Goal: Download file/media

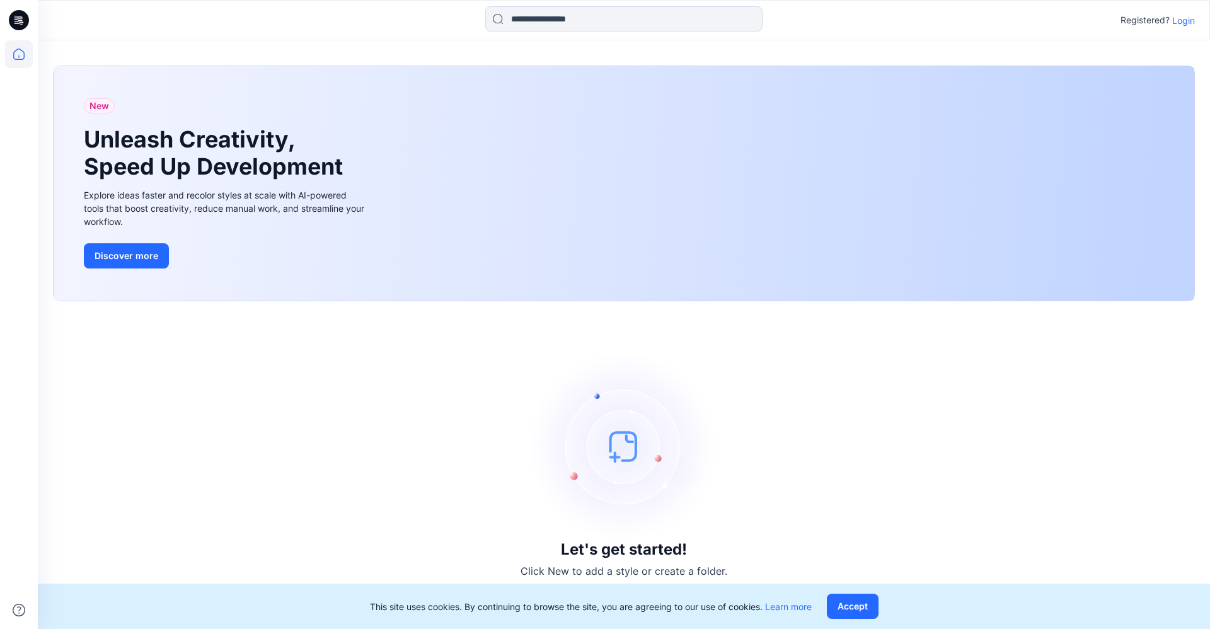
click at [1173, 25] on p "Login" at bounding box center [1184, 20] width 23 height 13
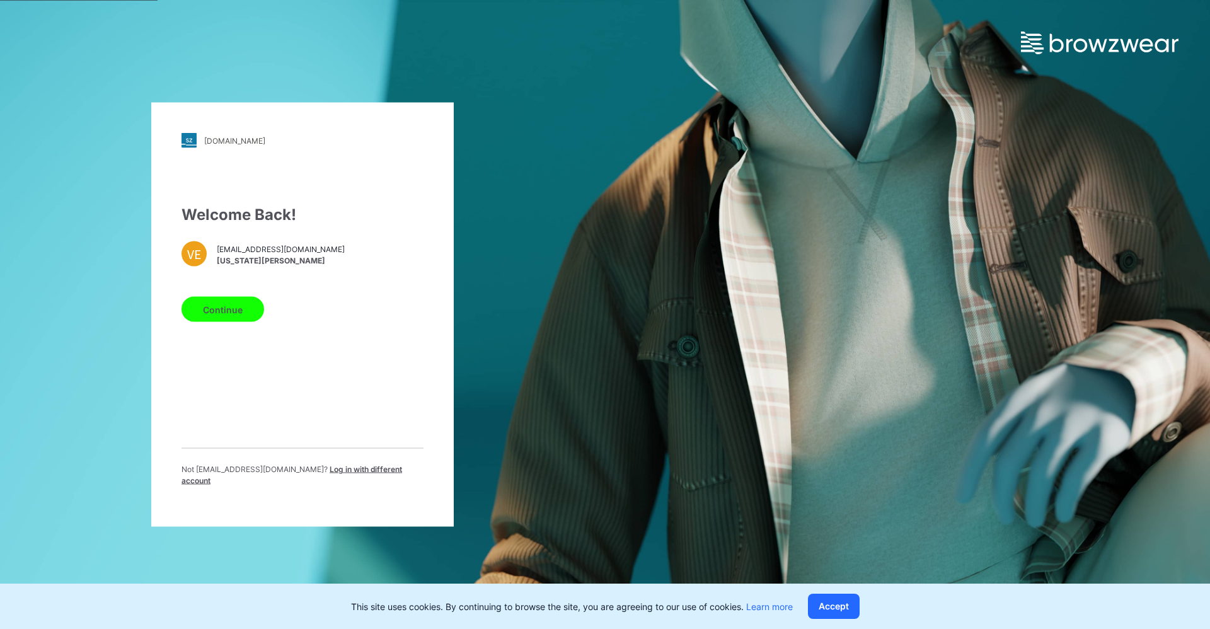
click at [234, 320] on button "Continue" at bounding box center [223, 309] width 83 height 25
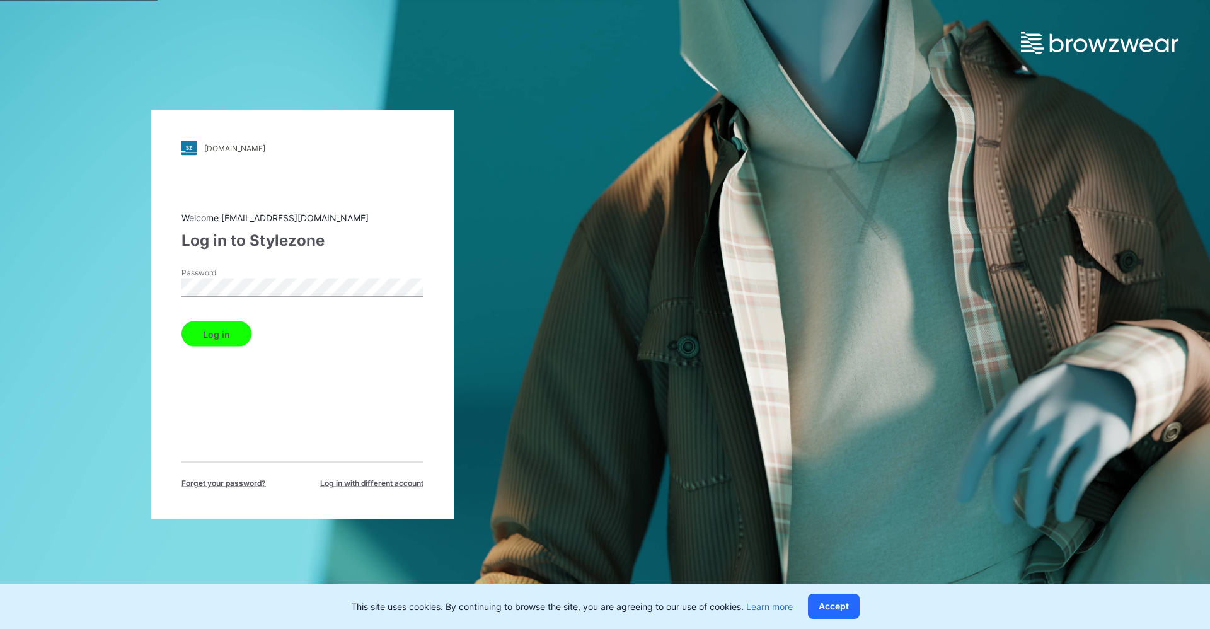
click at [235, 327] on button "Log in" at bounding box center [217, 334] width 70 height 25
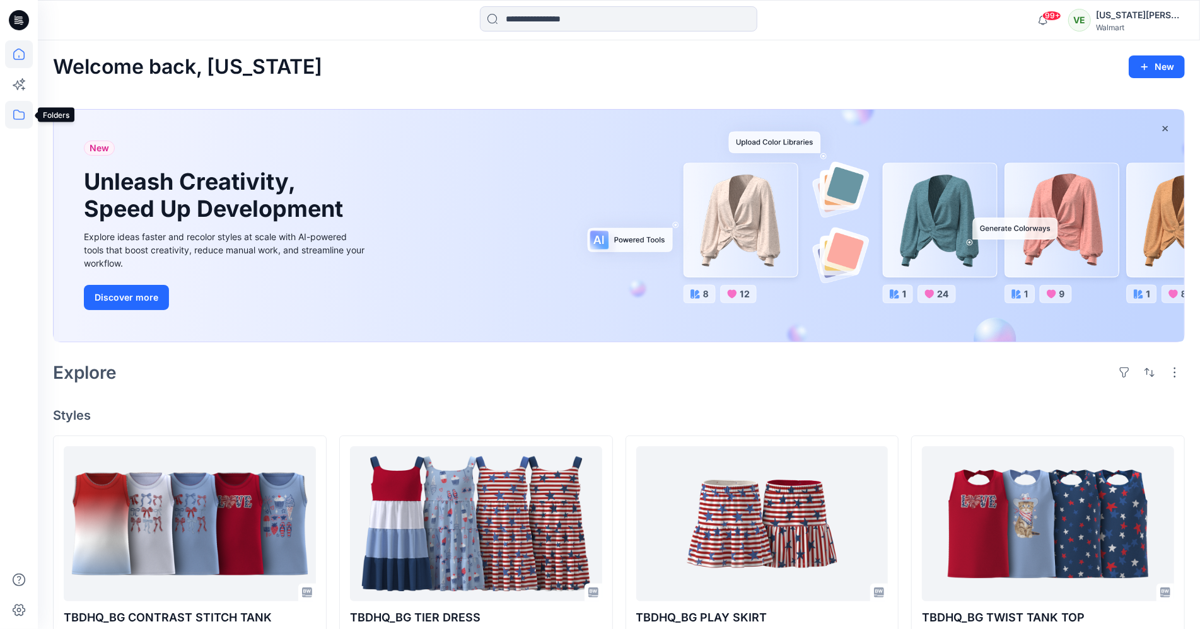
click at [24, 107] on icon at bounding box center [19, 115] width 28 height 28
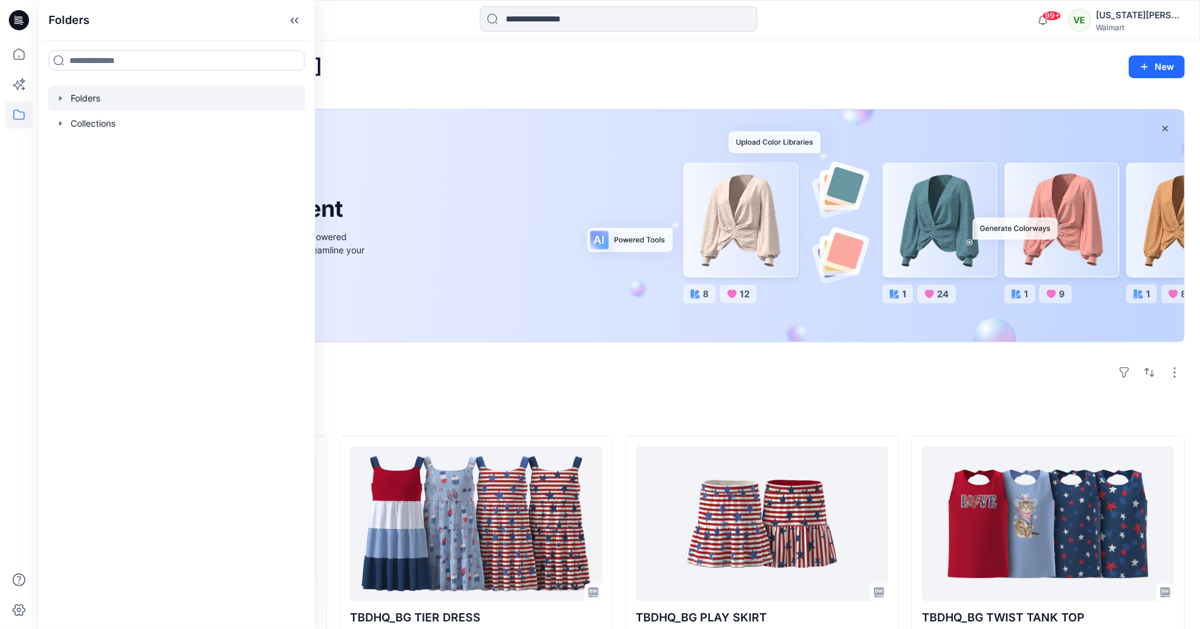
click at [103, 98] on div at bounding box center [176, 98] width 257 height 25
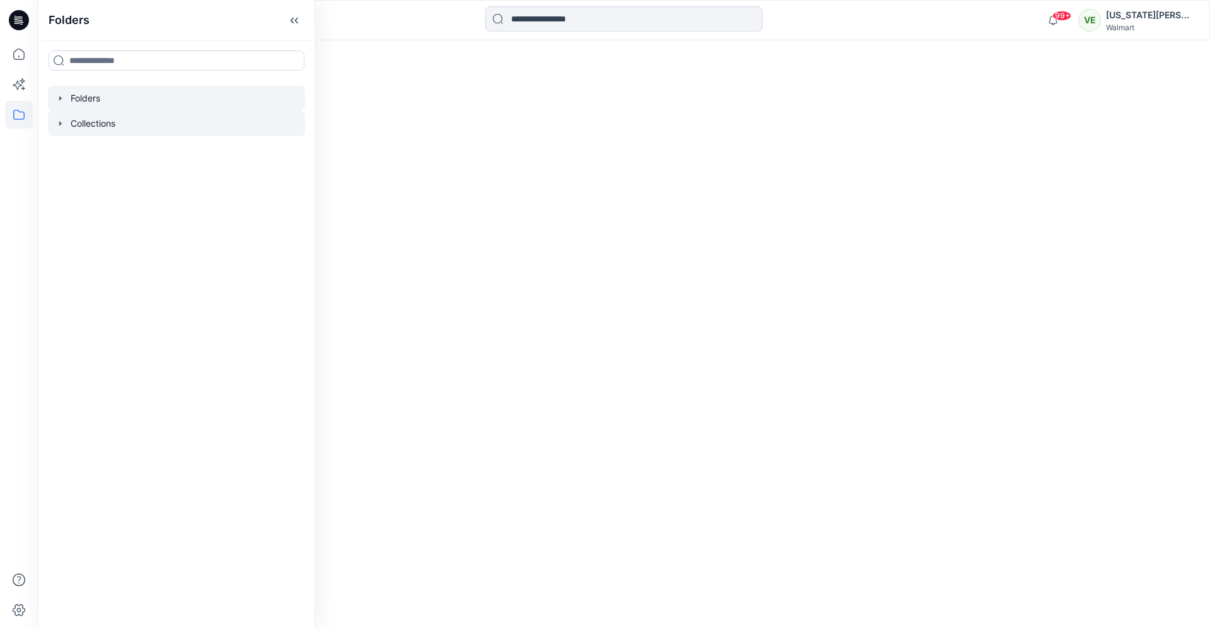
click at [163, 117] on div at bounding box center [176, 123] width 257 height 25
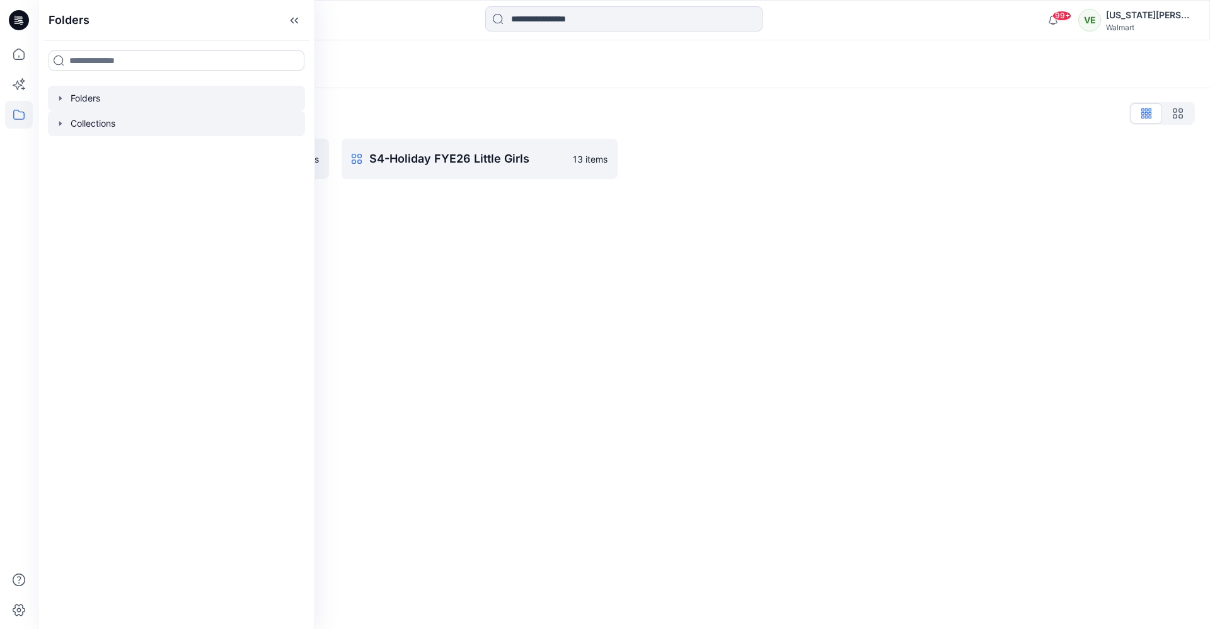
click at [154, 105] on div at bounding box center [176, 98] width 257 height 25
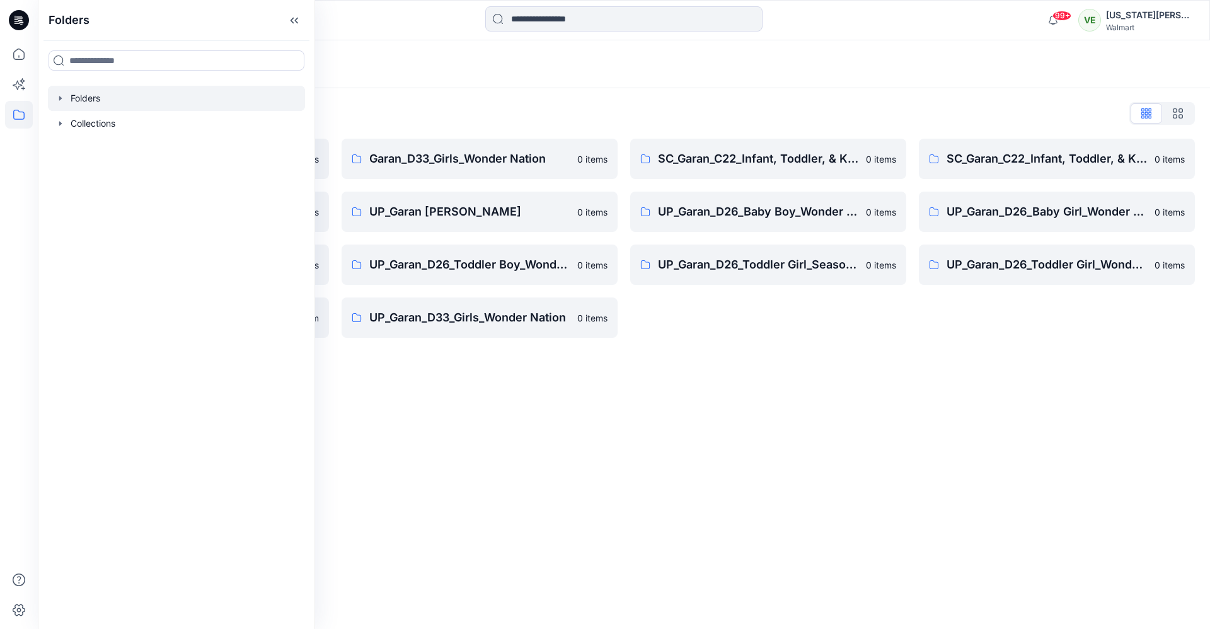
click at [419, 89] on div "Folders List Garan_D33_Girls Seasonal 0 items UP Garan first insights 0 items U…" at bounding box center [624, 220] width 1173 height 265
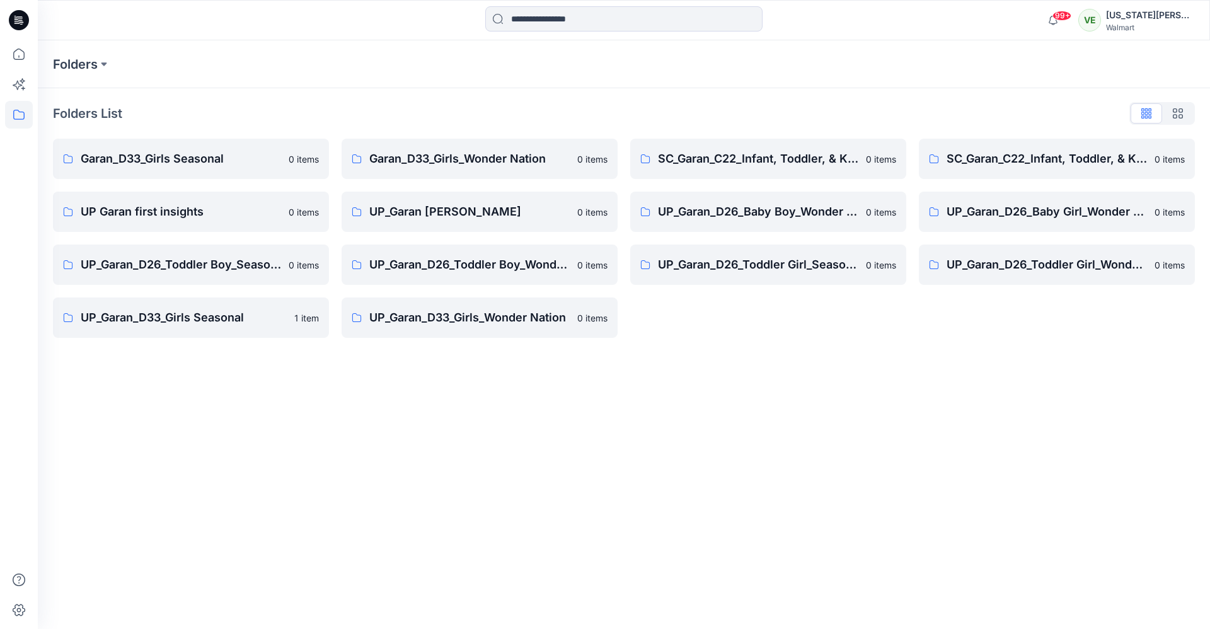
click at [425, 189] on div "Garan_D33_Girls_Wonder Nation 0 items UP_Garan Littles 0 items UP_Garan_D26_Tod…" at bounding box center [480, 238] width 276 height 199
click at [425, 209] on p "UP_Garan [PERSON_NAME]" at bounding box center [469, 212] width 200 height 18
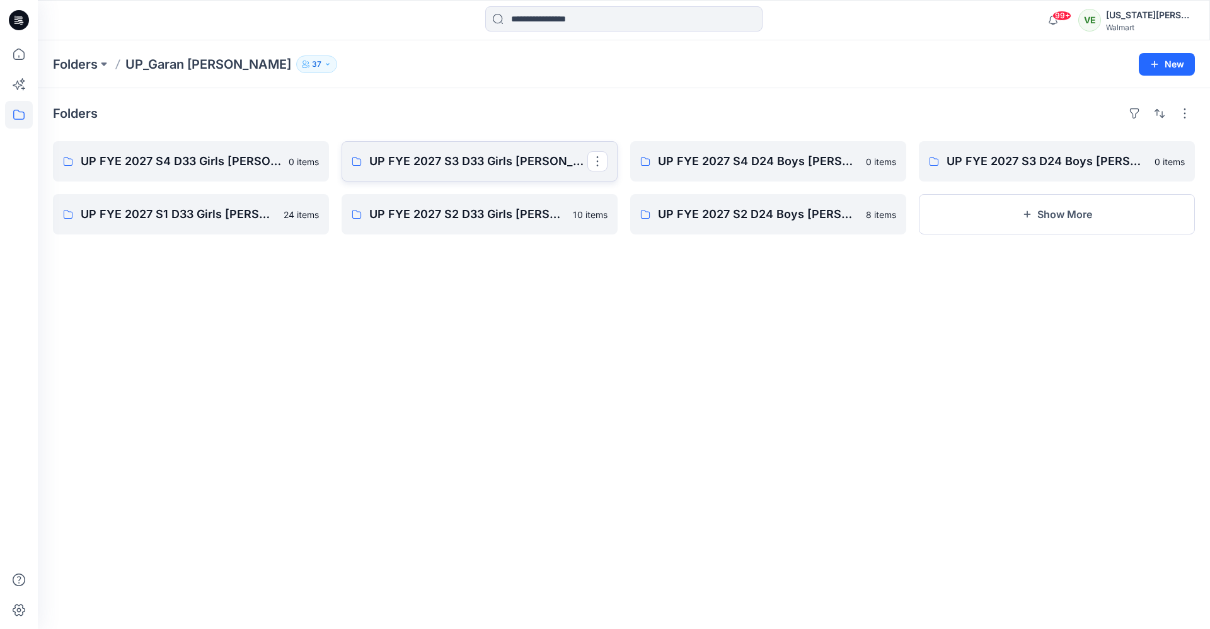
click at [498, 166] on p "UP FYE 2027 S3 D33 Girls [PERSON_NAME]" at bounding box center [478, 162] width 218 height 18
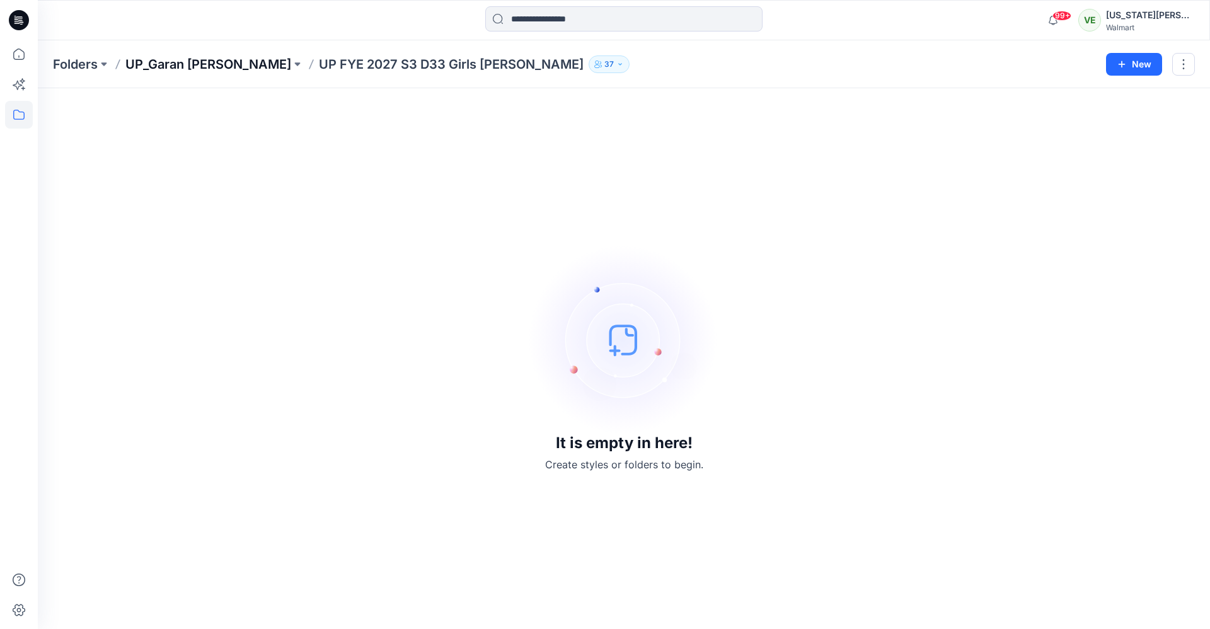
click at [204, 72] on p "UP_Garan [PERSON_NAME]" at bounding box center [208, 64] width 166 height 18
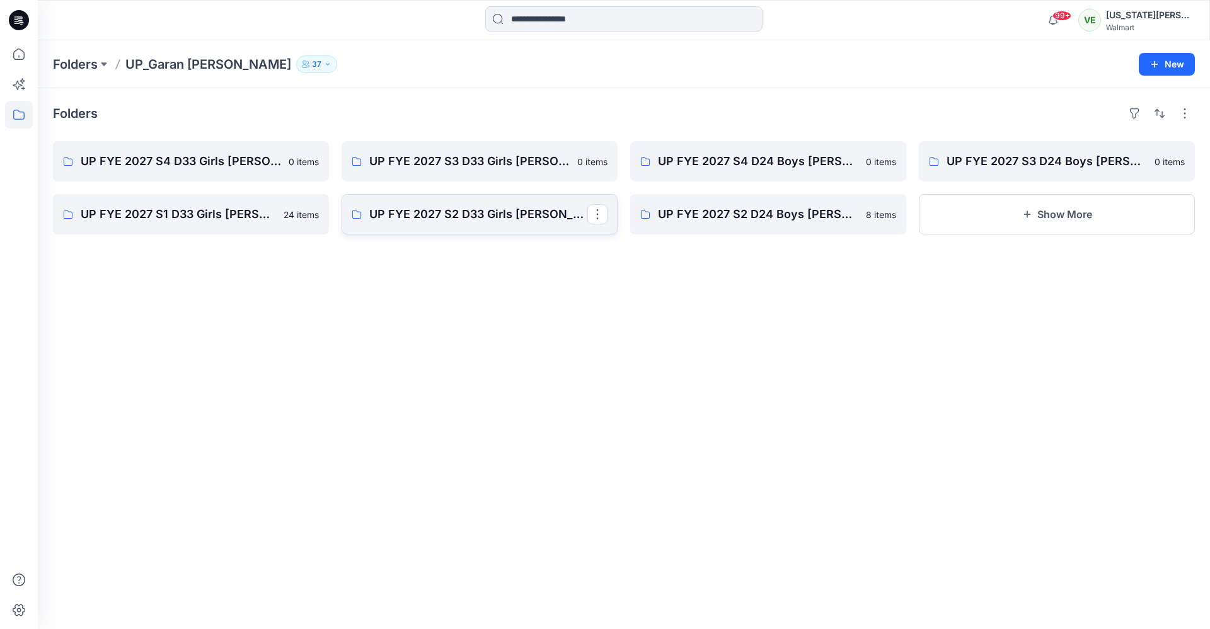
click at [465, 200] on link "UP FYE 2027 S2 D33 Girls [PERSON_NAME]" at bounding box center [480, 214] width 276 height 40
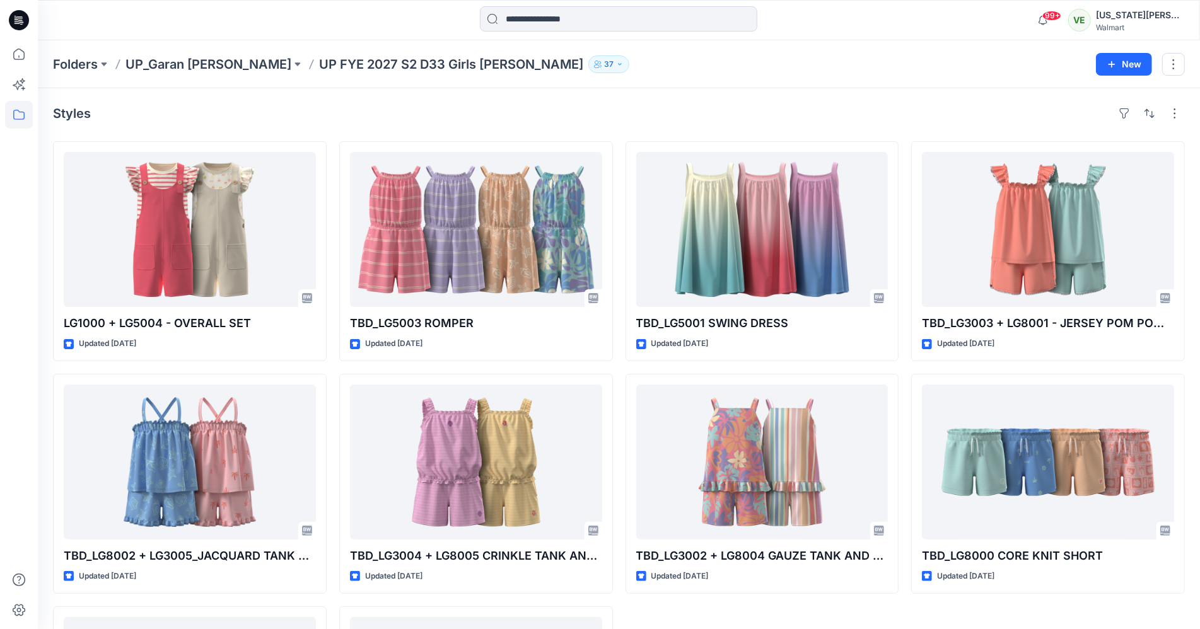
click at [197, 54] on div "Folders UP_Garan Littles UP FYE 2027 S2 D33 Girls Littles 37 New" at bounding box center [619, 64] width 1162 height 48
click at [195, 67] on p "UP_Garan Littles" at bounding box center [208, 64] width 166 height 18
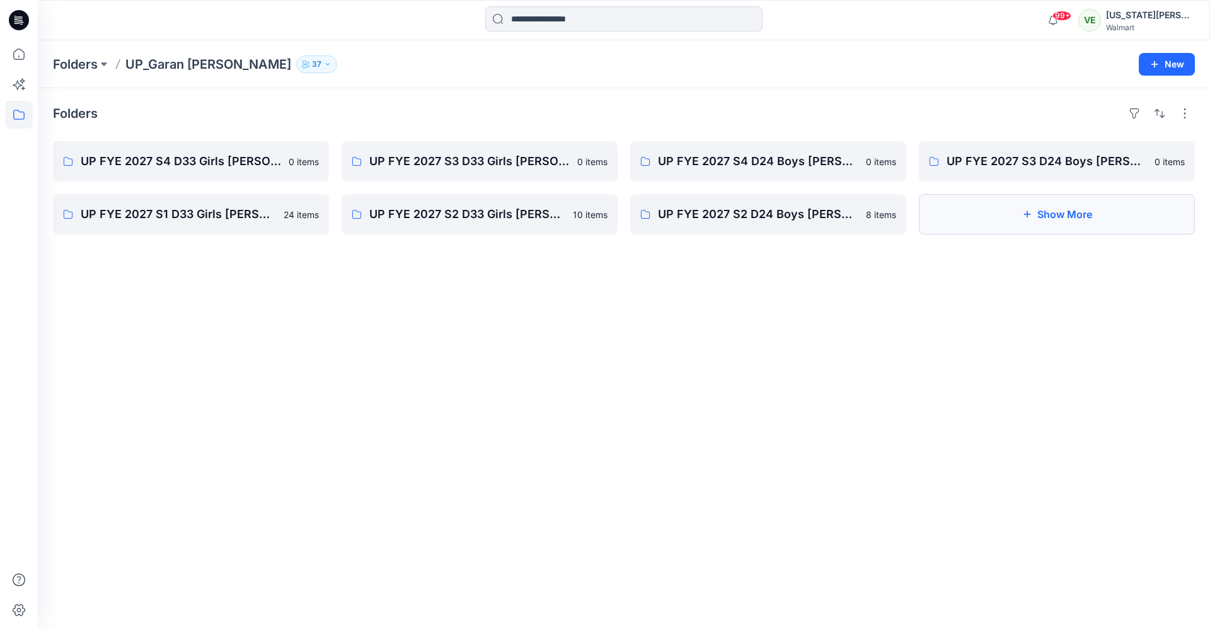
click at [960, 207] on button "Show More" at bounding box center [1057, 214] width 276 height 40
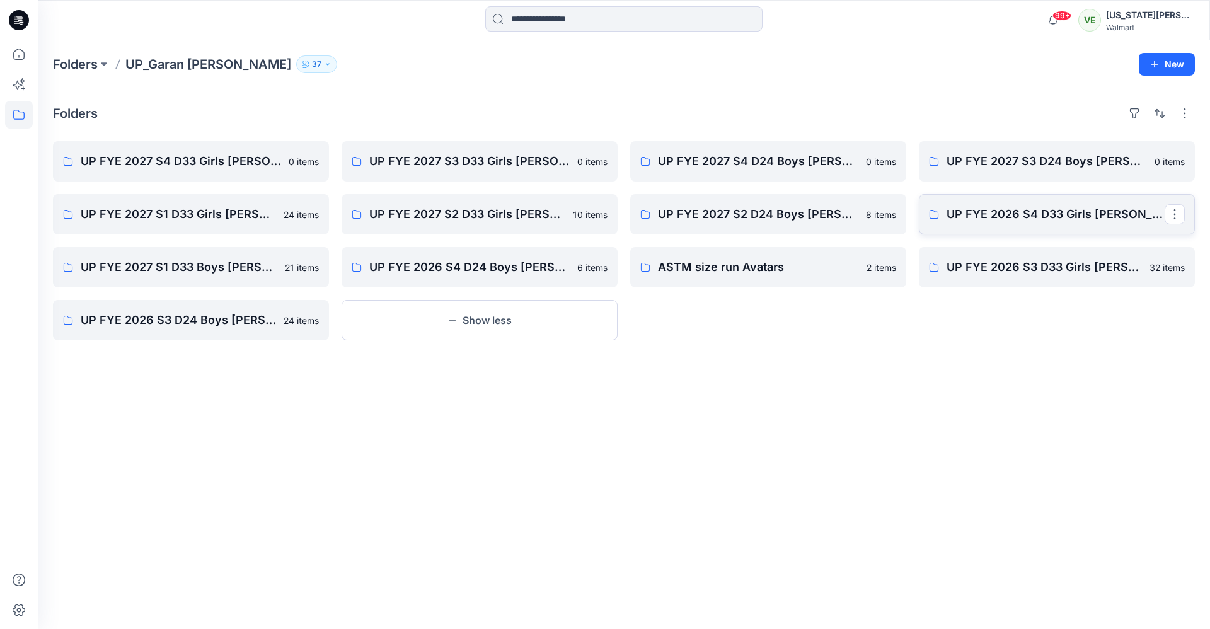
click at [959, 207] on p "UP FYE 2026 S4 D33 Girls Littles" at bounding box center [1056, 215] width 218 height 18
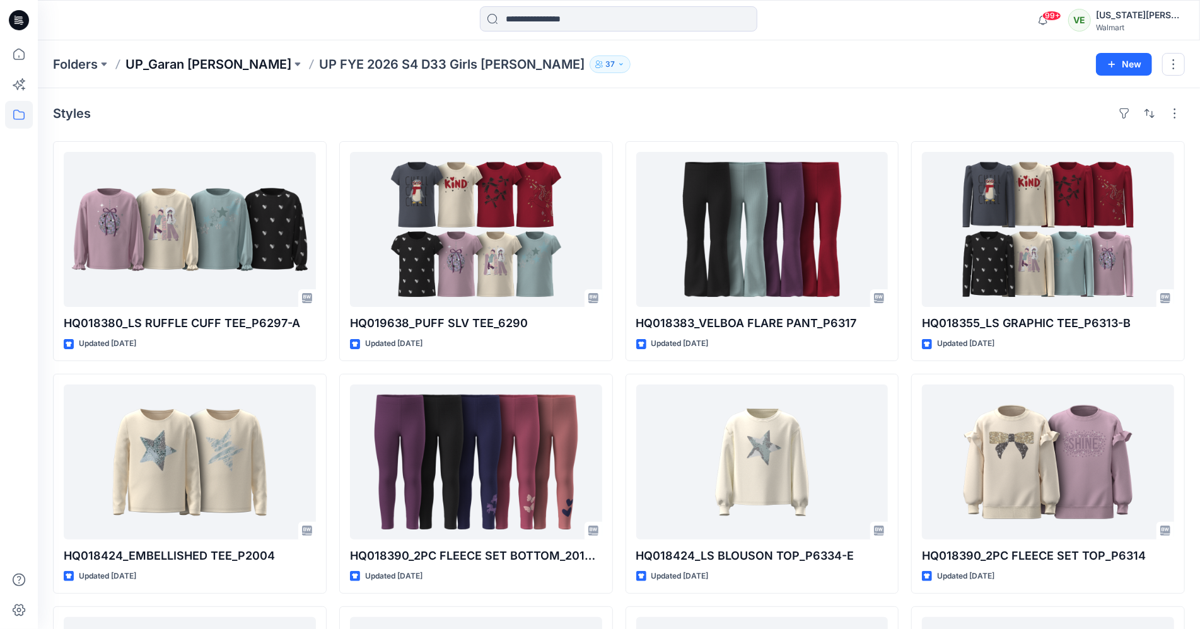
click at [180, 66] on p "UP_Garan Littles" at bounding box center [208, 64] width 166 height 18
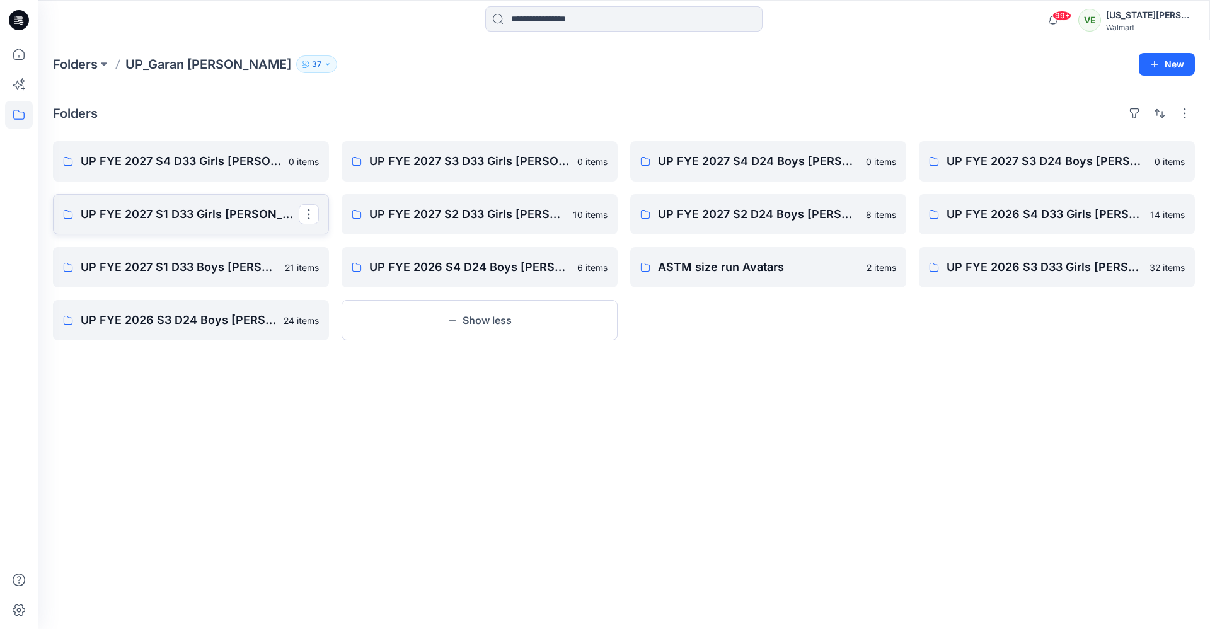
click at [180, 215] on p "UP FYE 2027 S1 D33 Girls Littles" at bounding box center [190, 215] width 218 height 18
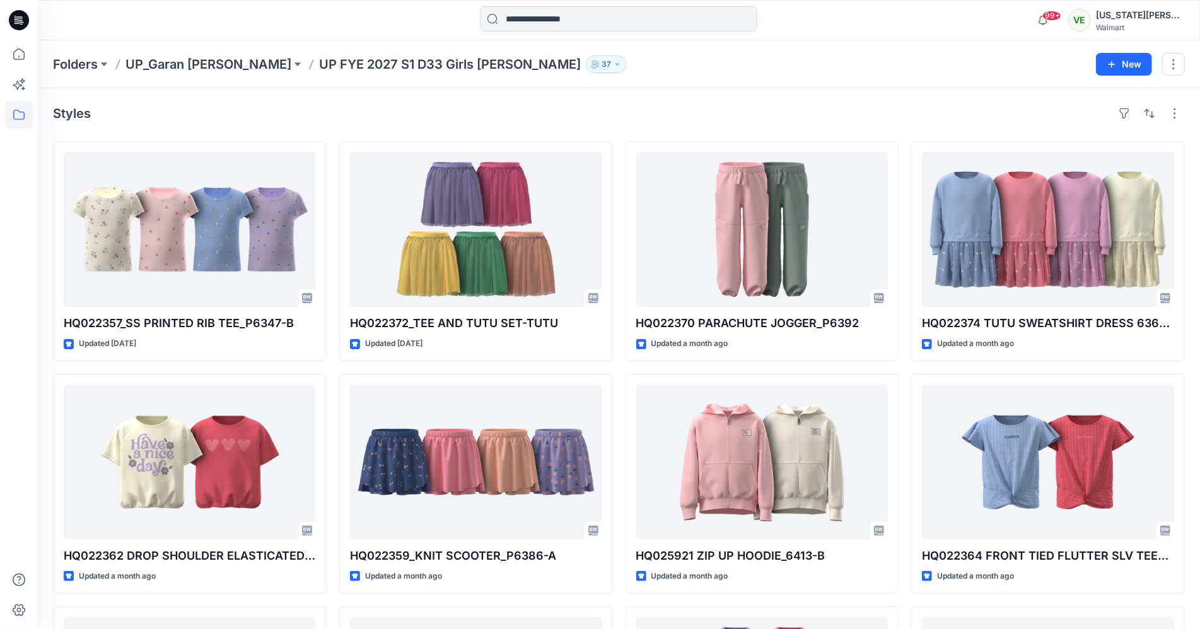
click at [199, 54] on div "Folders UP_Garan Littles UP FYE 2027 S1 D33 Girls Littles 37 New" at bounding box center [619, 64] width 1162 height 48
click at [194, 67] on p "UP_Garan Littles" at bounding box center [208, 64] width 166 height 18
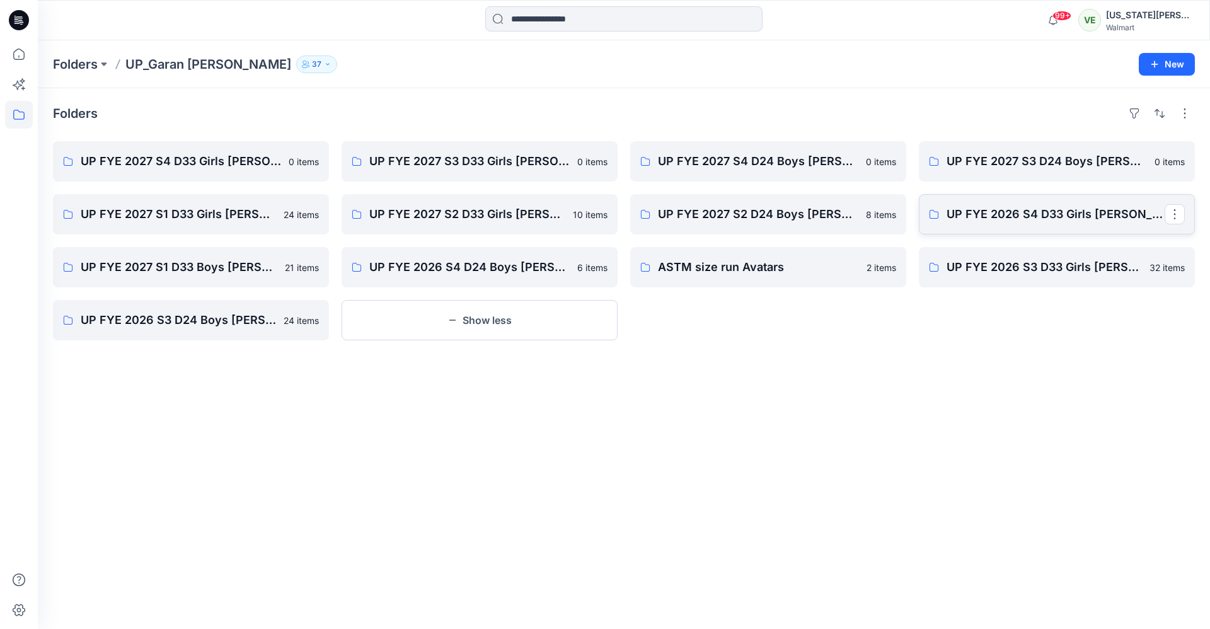
click at [1008, 197] on link "UP FYE 2026 S4 D33 Girls Littles" at bounding box center [1057, 214] width 276 height 40
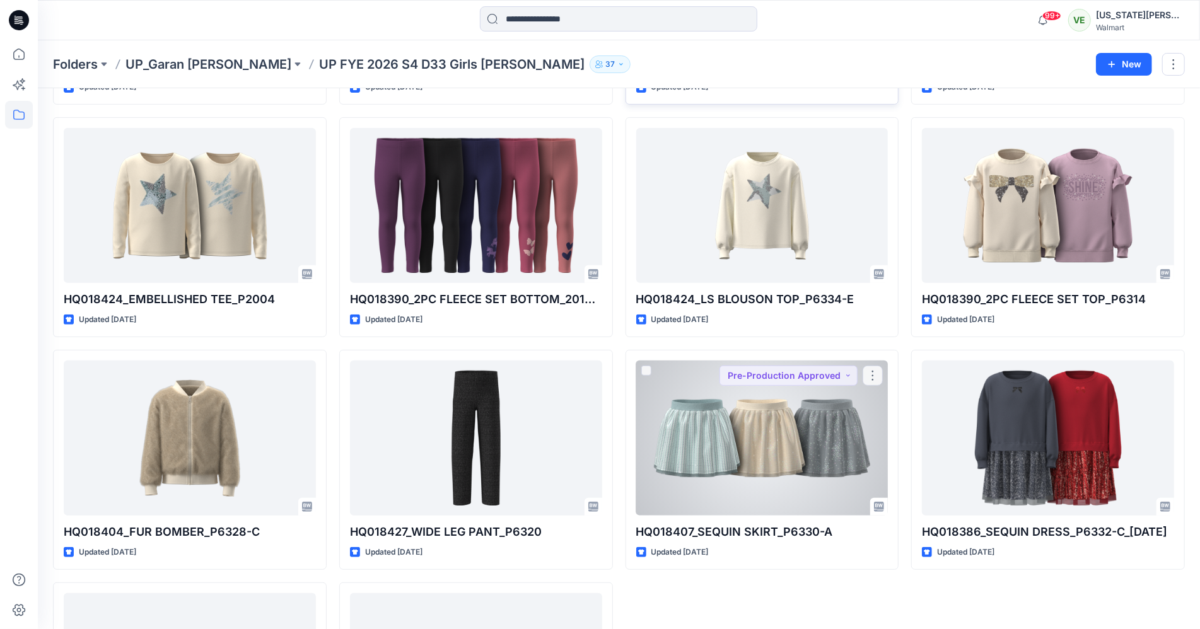
scroll to position [443, 0]
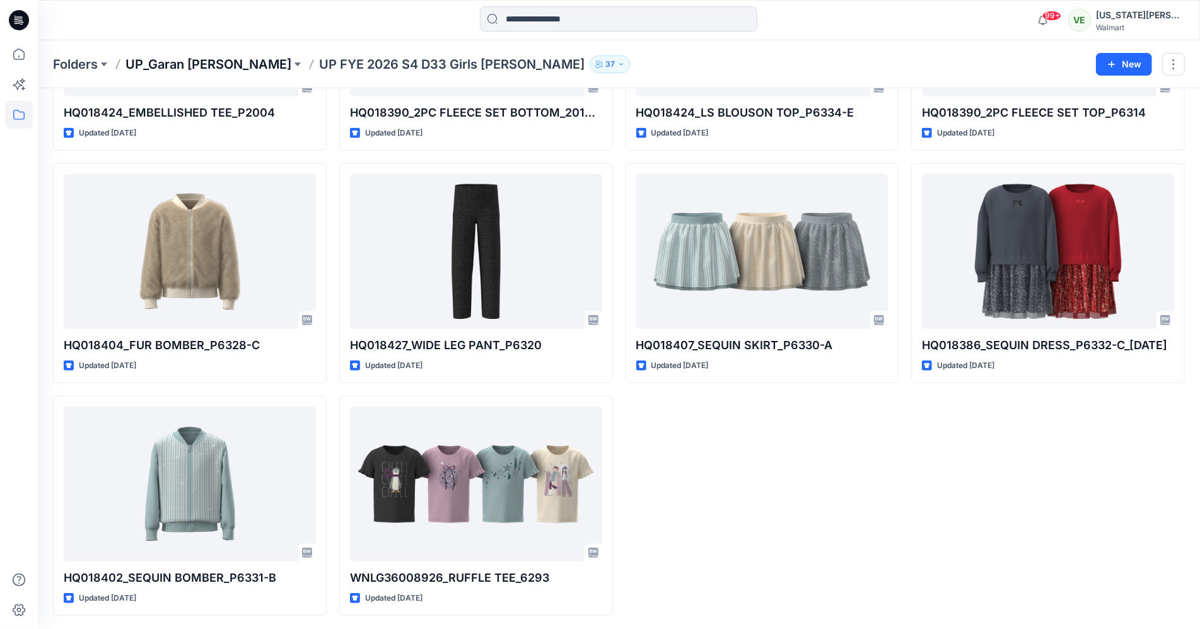
click at [197, 64] on p "UP_Garan Littles" at bounding box center [208, 64] width 166 height 18
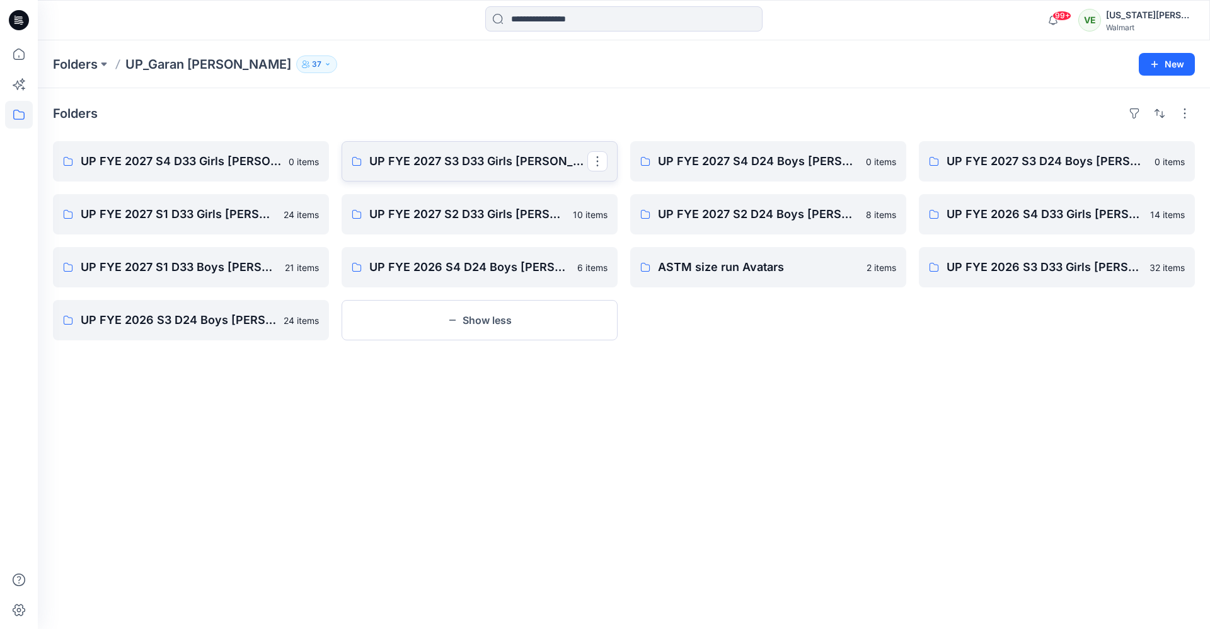
click at [537, 156] on p "UP FYE 2027 S3 D33 Girls Littles" at bounding box center [478, 162] width 218 height 18
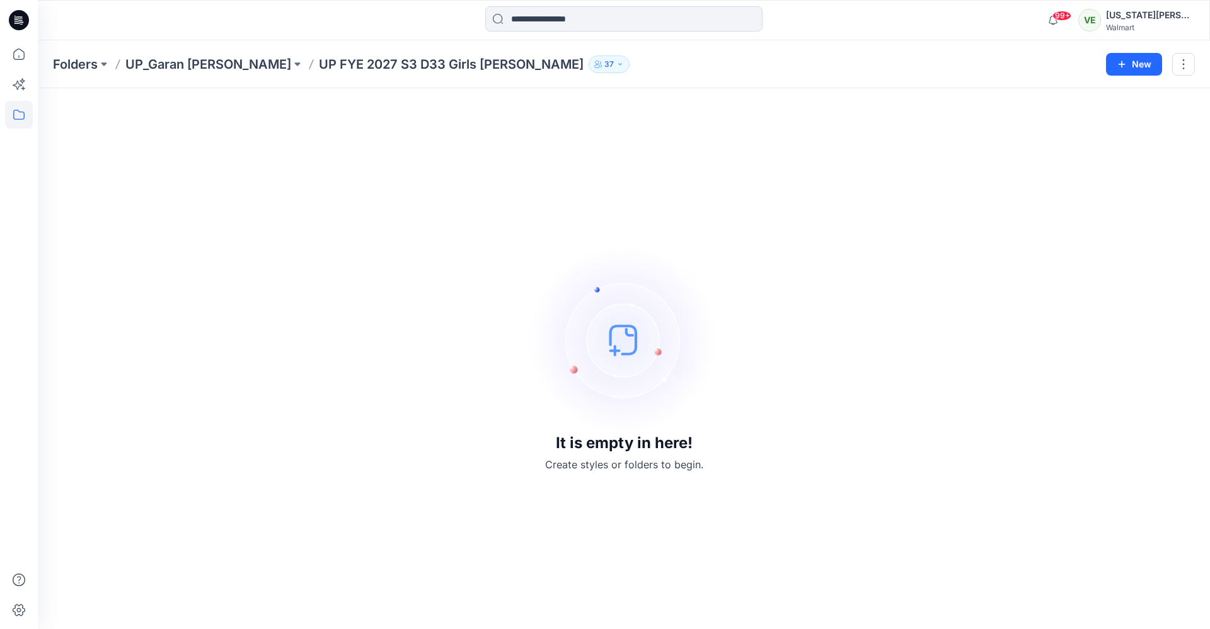
click at [231, 51] on div "Folders UP_Garan Littles UP FYE 2027 S3 D33 Girls Littles 37 New" at bounding box center [624, 64] width 1173 height 48
click at [215, 69] on p "UP_Garan Littles" at bounding box center [208, 64] width 166 height 18
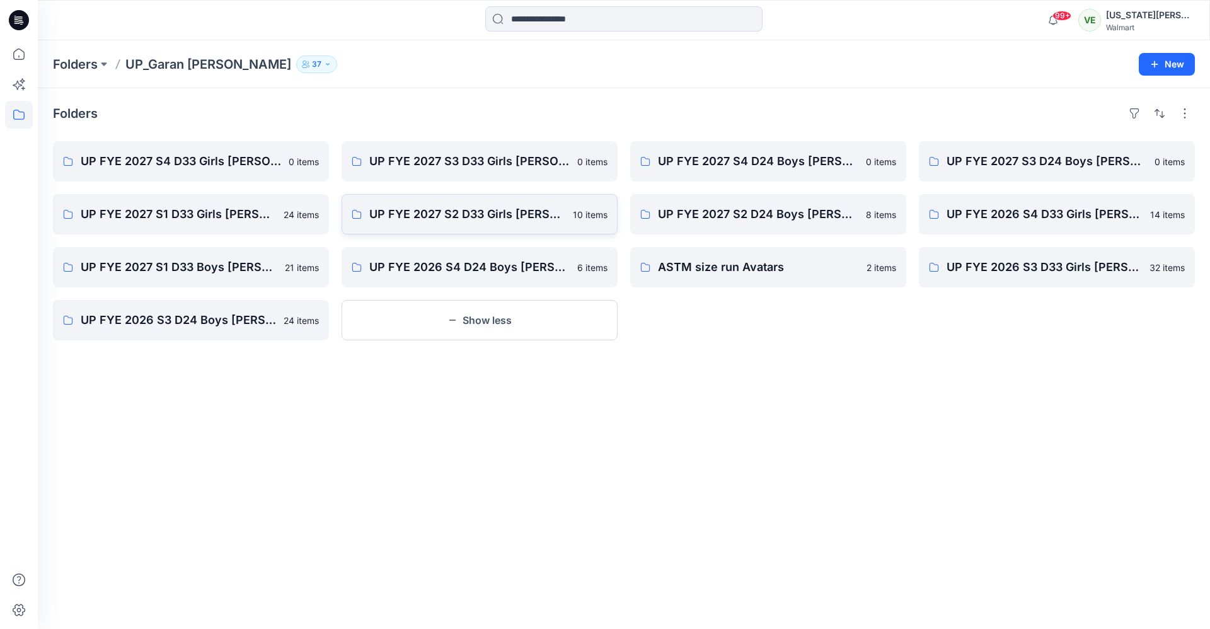
click at [484, 223] on link "UP FYE 2027 S2 D33 Girls Littles 10 items" at bounding box center [480, 214] width 276 height 40
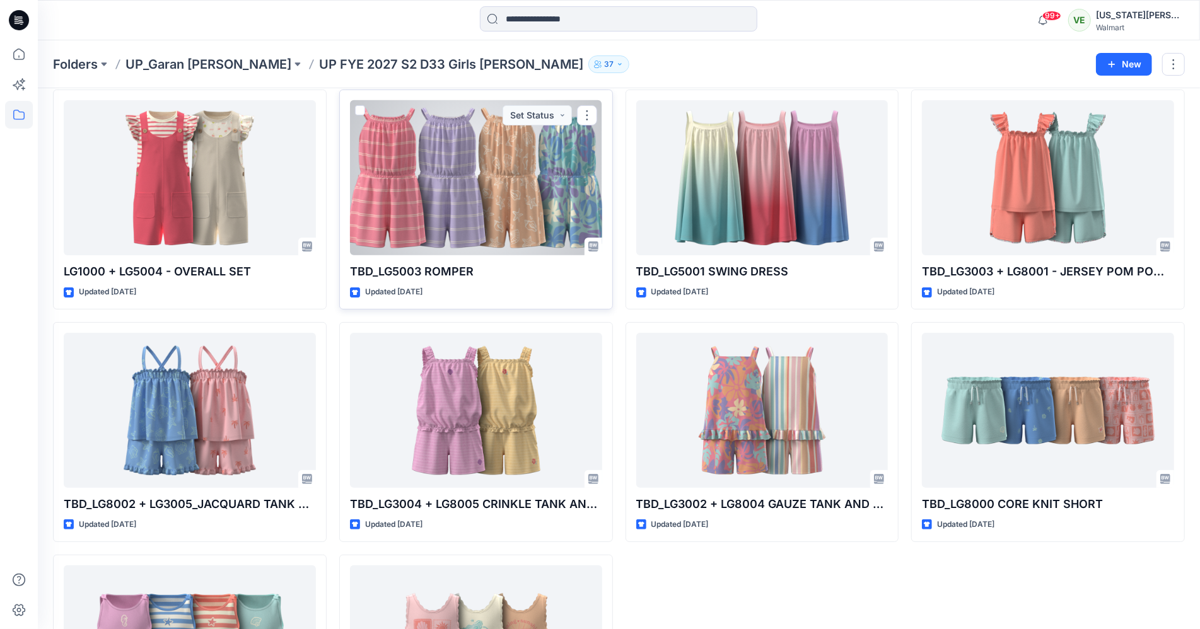
scroll to position [54, 0]
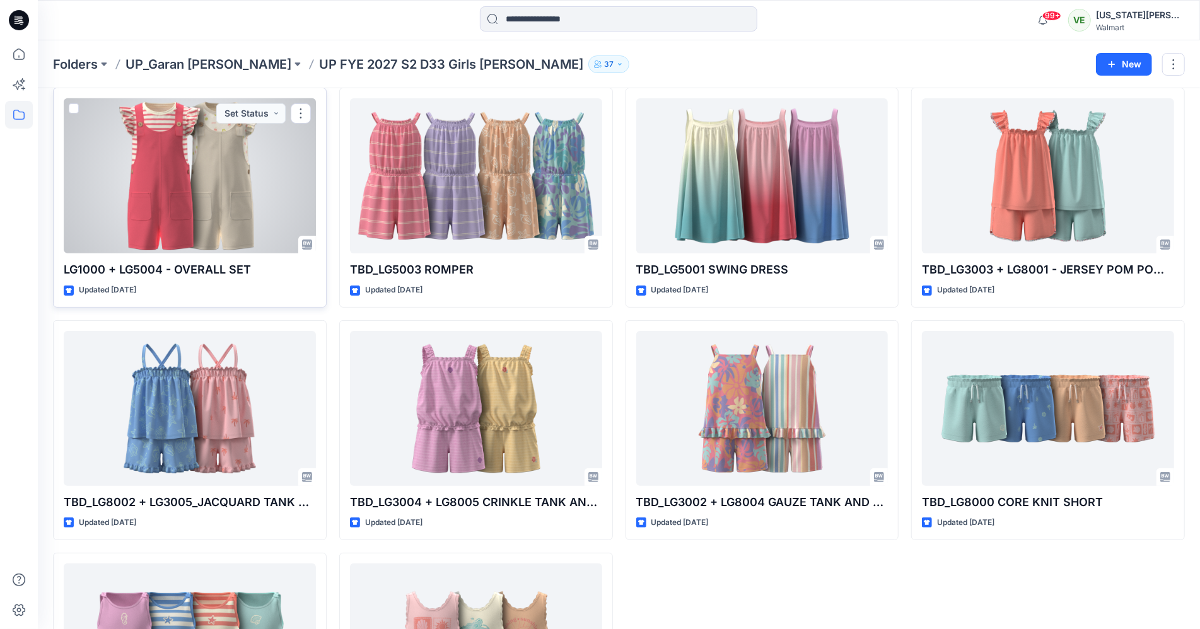
click at [188, 188] on div at bounding box center [190, 175] width 252 height 155
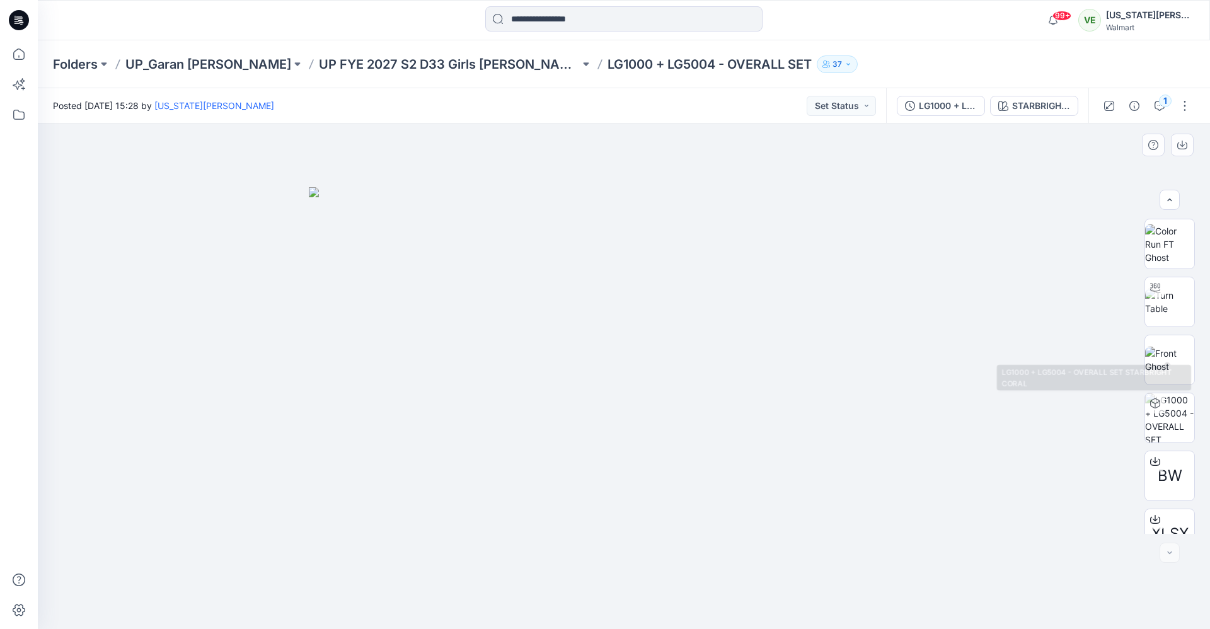
scroll to position [83, 0]
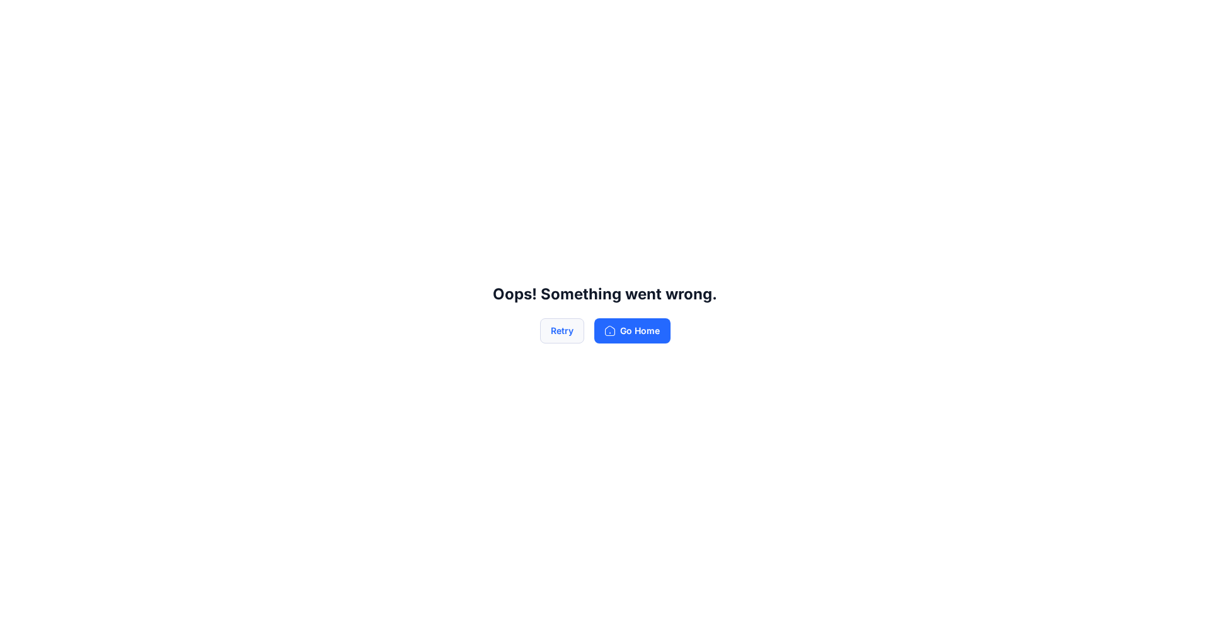
click at [554, 332] on button "Retry" at bounding box center [562, 330] width 44 height 25
click at [568, 315] on div "Oops! Something went wrong. Retry Go Home" at bounding box center [605, 314] width 1210 height 629
click at [564, 340] on button "Retry" at bounding box center [562, 330] width 44 height 25
click at [550, 323] on button "Retry" at bounding box center [562, 330] width 44 height 25
click at [635, 322] on button "Go Home" at bounding box center [632, 330] width 76 height 25
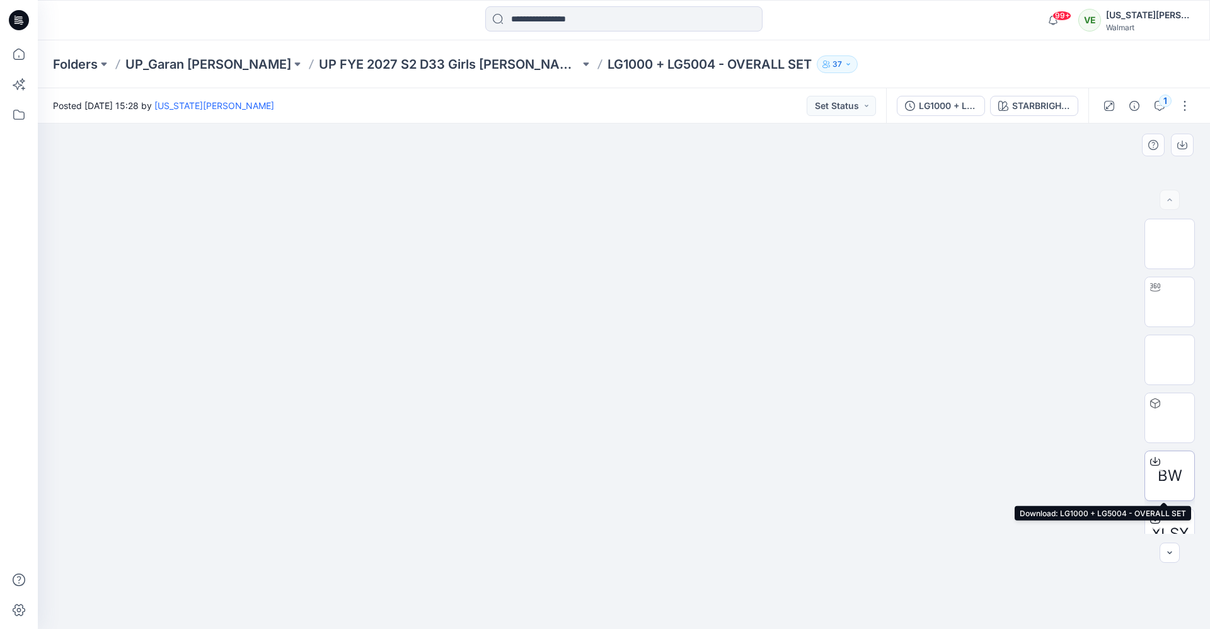
click at [1159, 463] on div at bounding box center [1155, 461] width 20 height 20
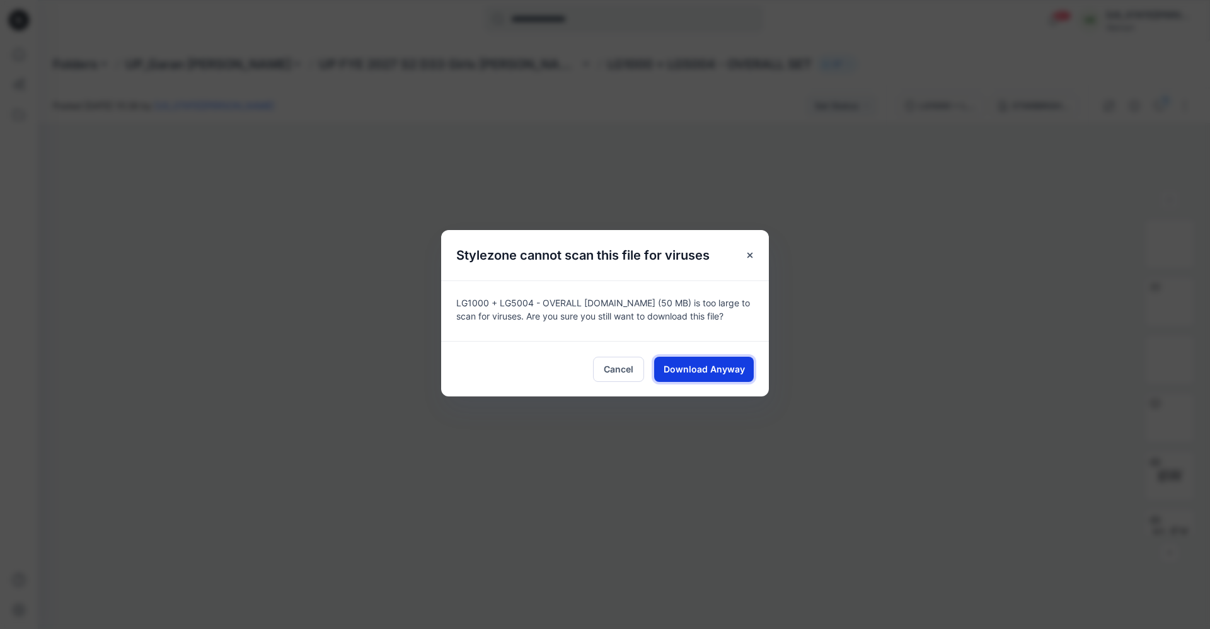
click at [726, 370] on span "Download Anyway" at bounding box center [704, 368] width 81 height 13
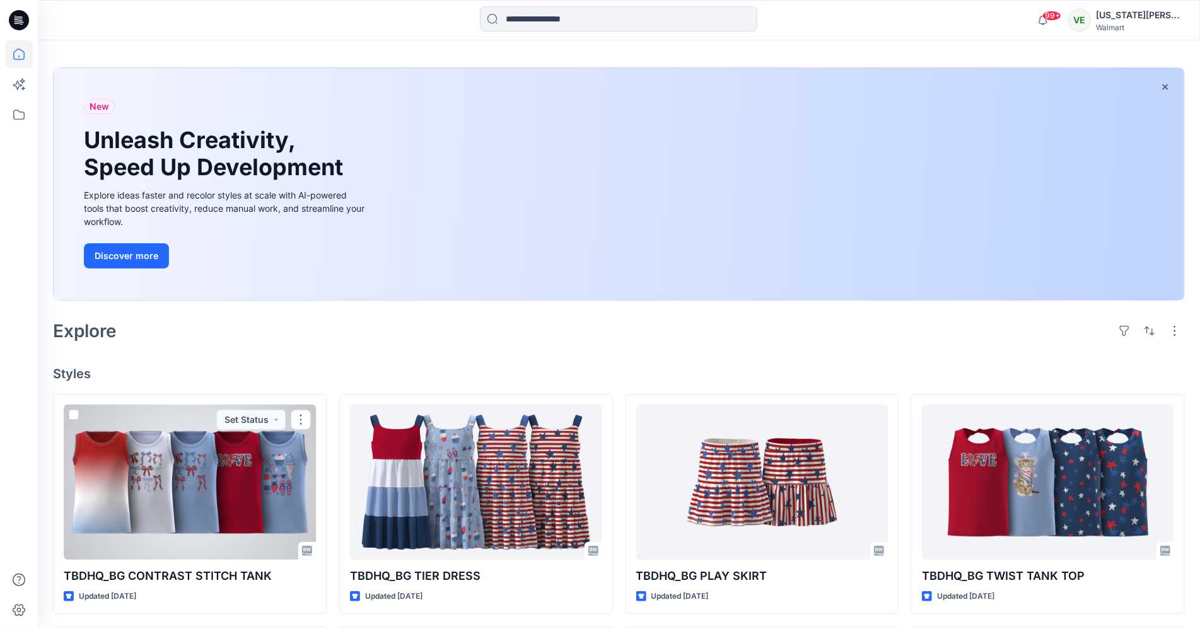
scroll to position [44, 0]
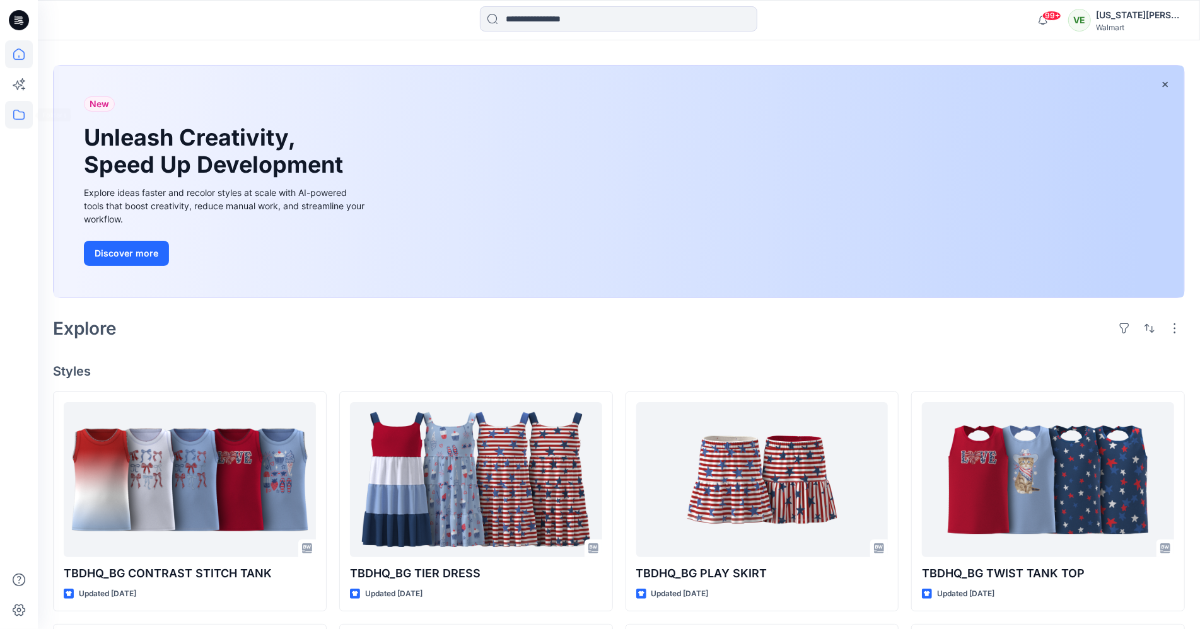
click at [15, 121] on icon at bounding box center [19, 115] width 28 height 28
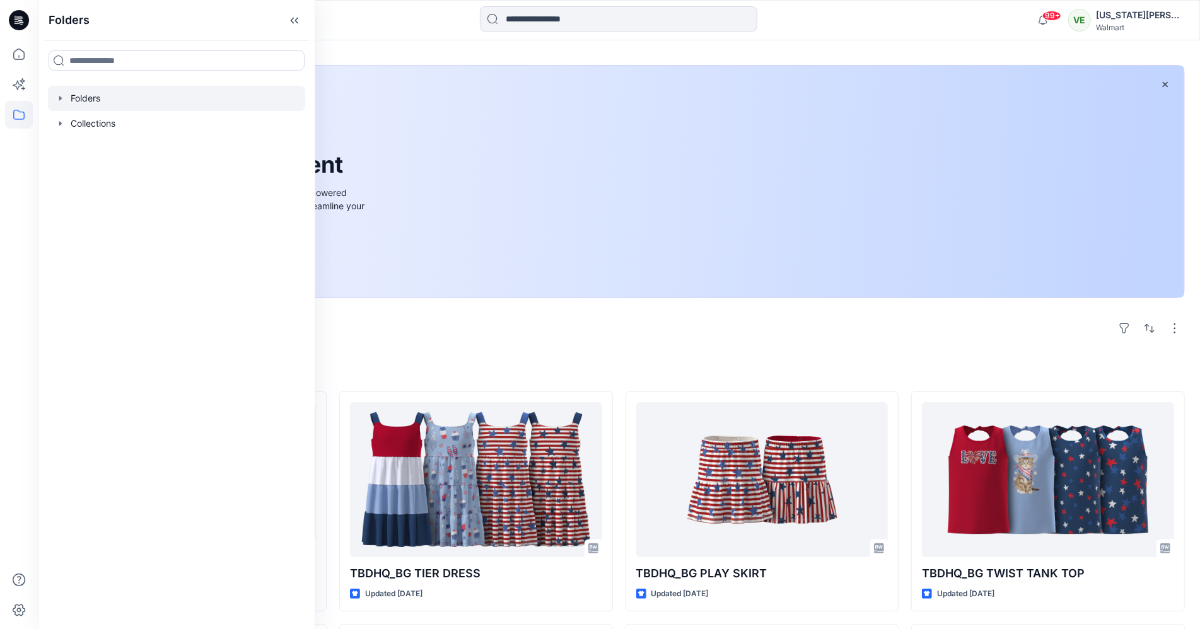
click at [95, 103] on div at bounding box center [176, 98] width 257 height 25
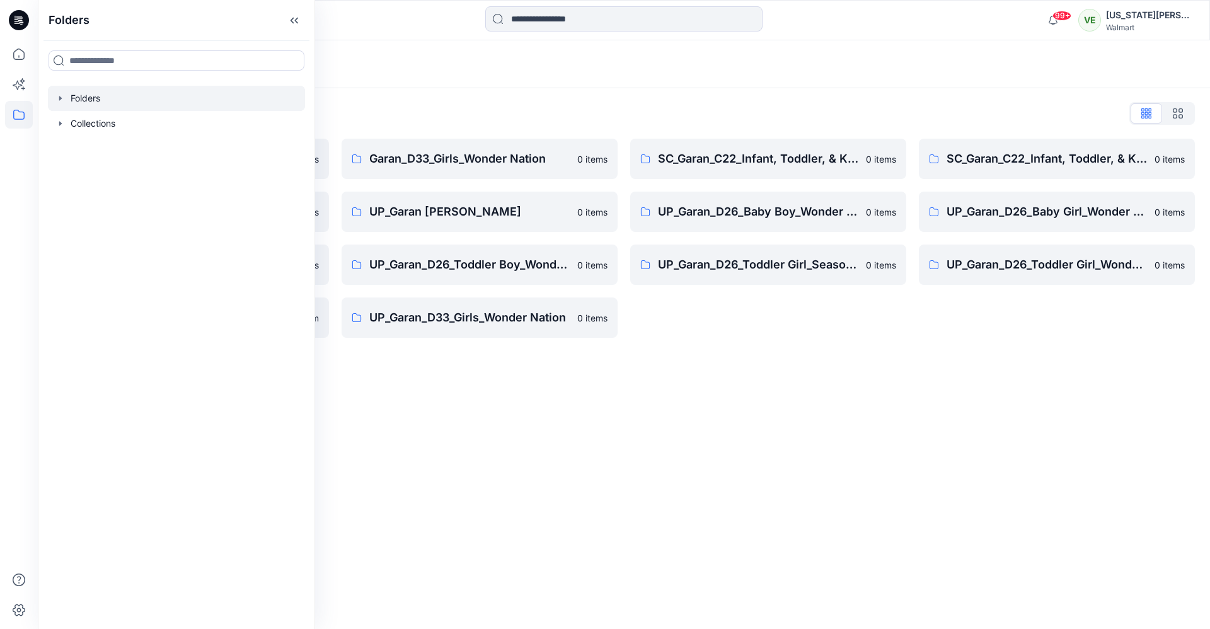
click at [361, 371] on div "Folders Folders List Garan_D33_Girls Seasonal 0 items UP Garan first insights 0…" at bounding box center [624, 334] width 1173 height 589
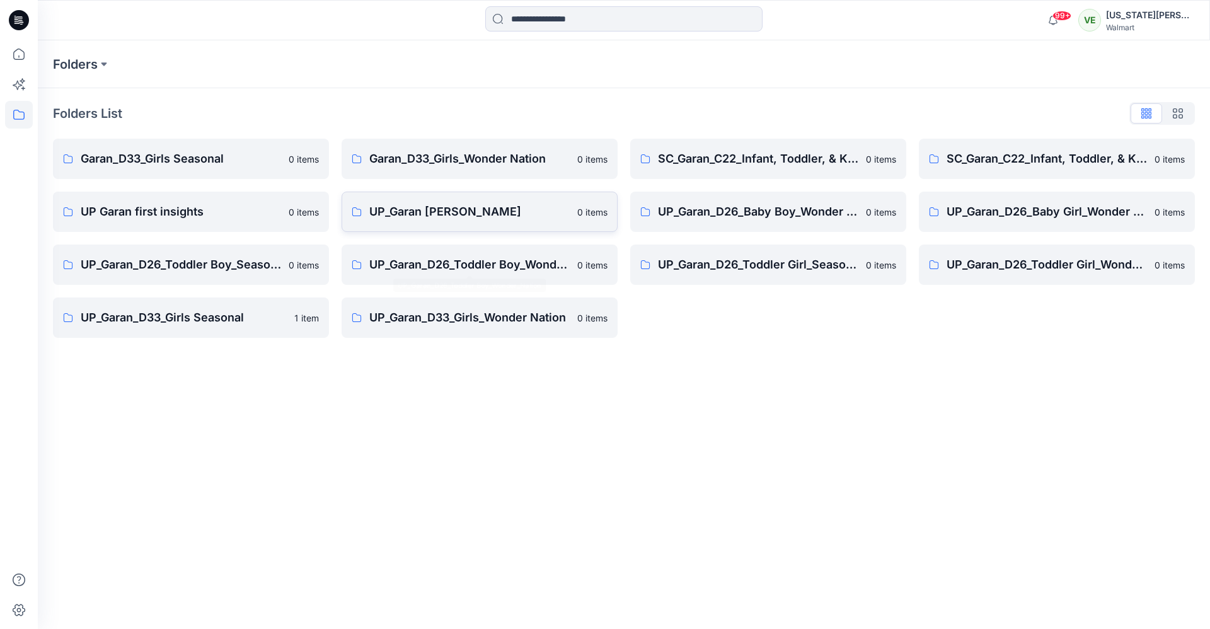
click at [392, 224] on link "UP_Garan Littles 0 items" at bounding box center [480, 212] width 276 height 40
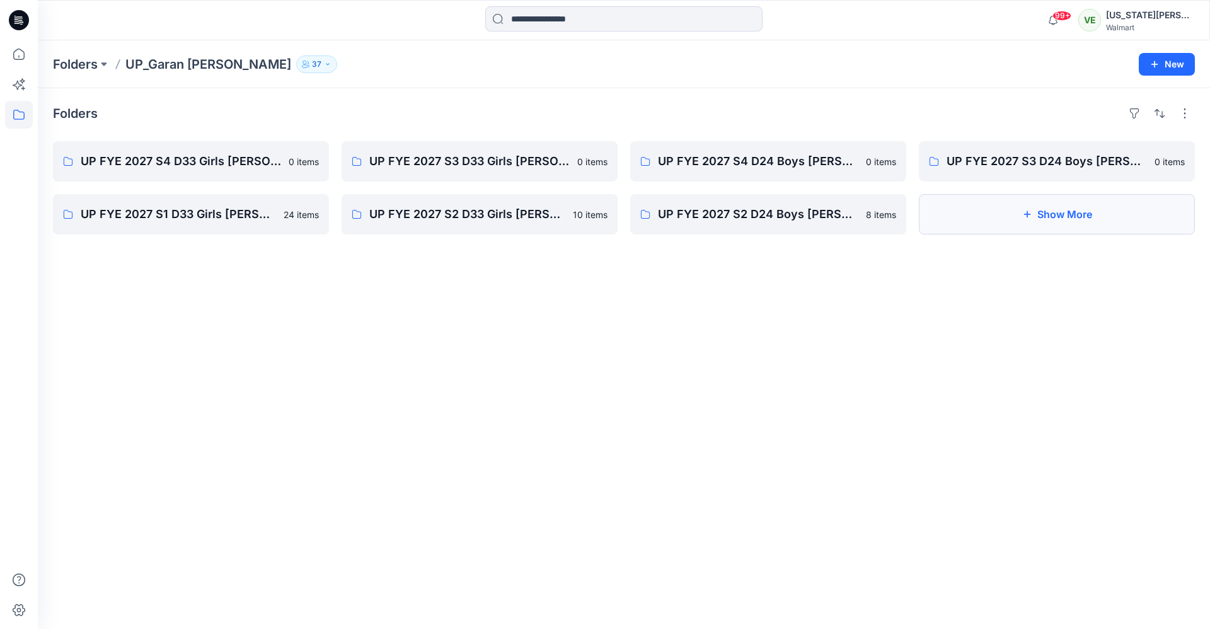
click at [990, 214] on button "Show More" at bounding box center [1057, 214] width 276 height 40
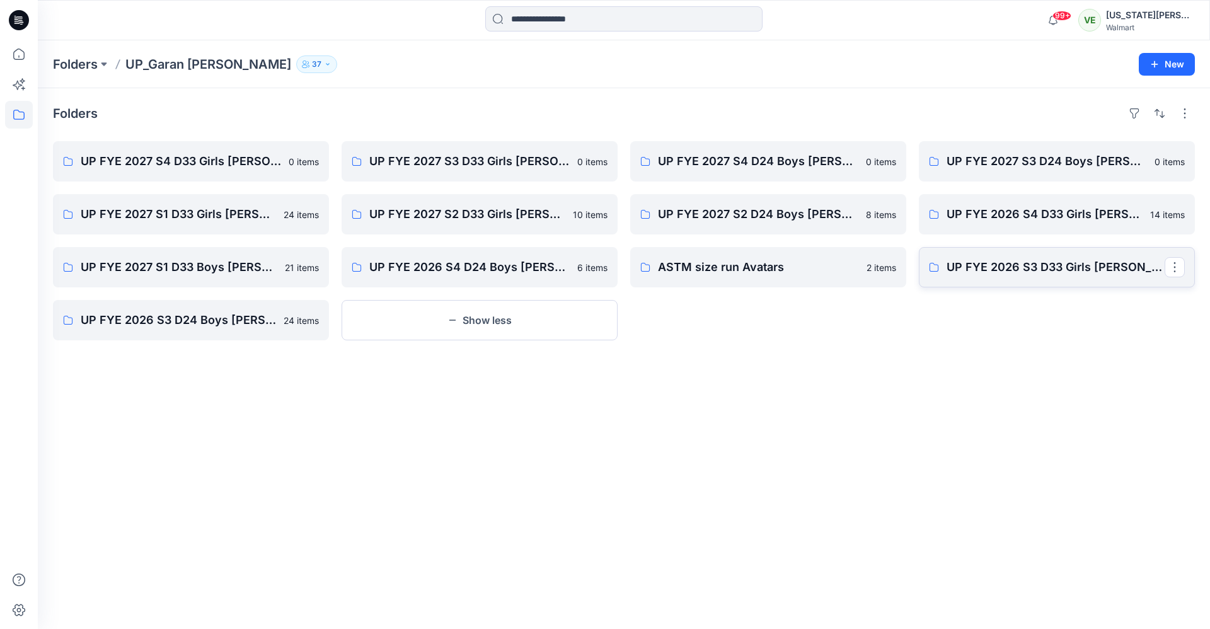
click at [973, 274] on p "UP FYE 2026 S3 D33 Girls Littles" at bounding box center [1056, 267] width 218 height 18
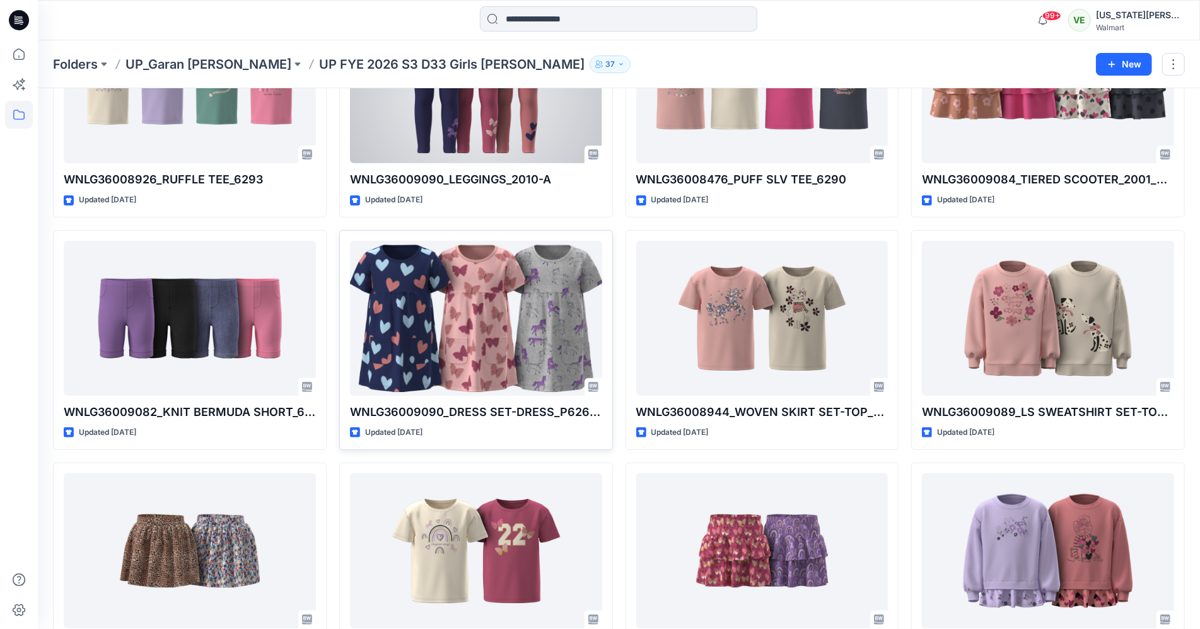
scroll to position [182, 0]
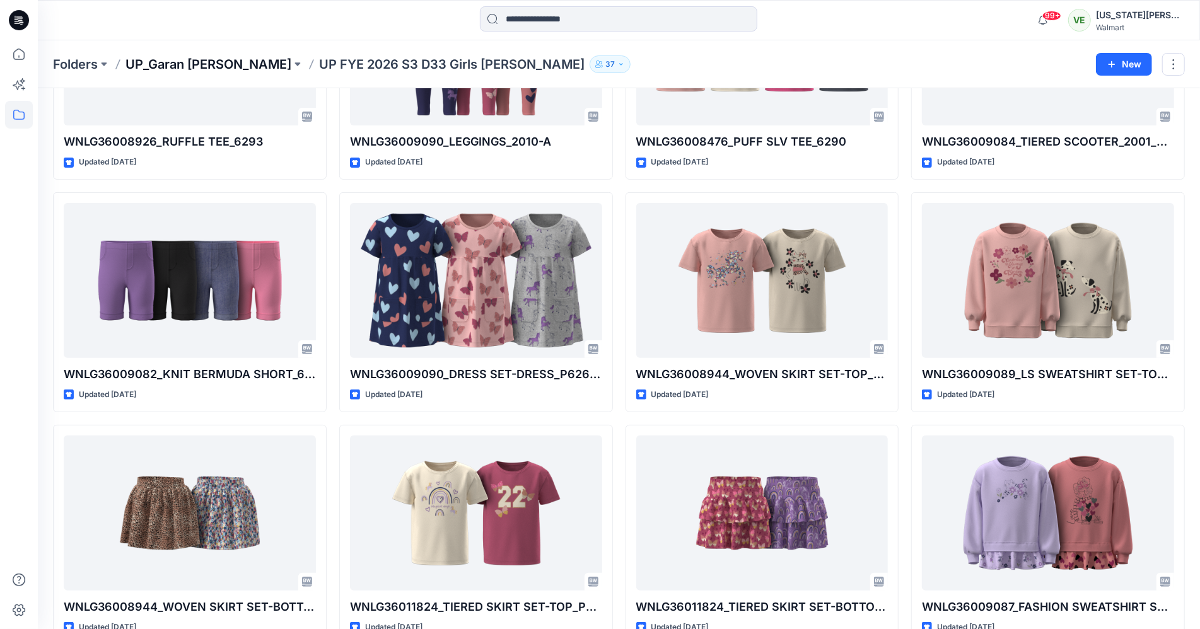
click at [214, 58] on p "UP_Garan Littles" at bounding box center [208, 64] width 166 height 18
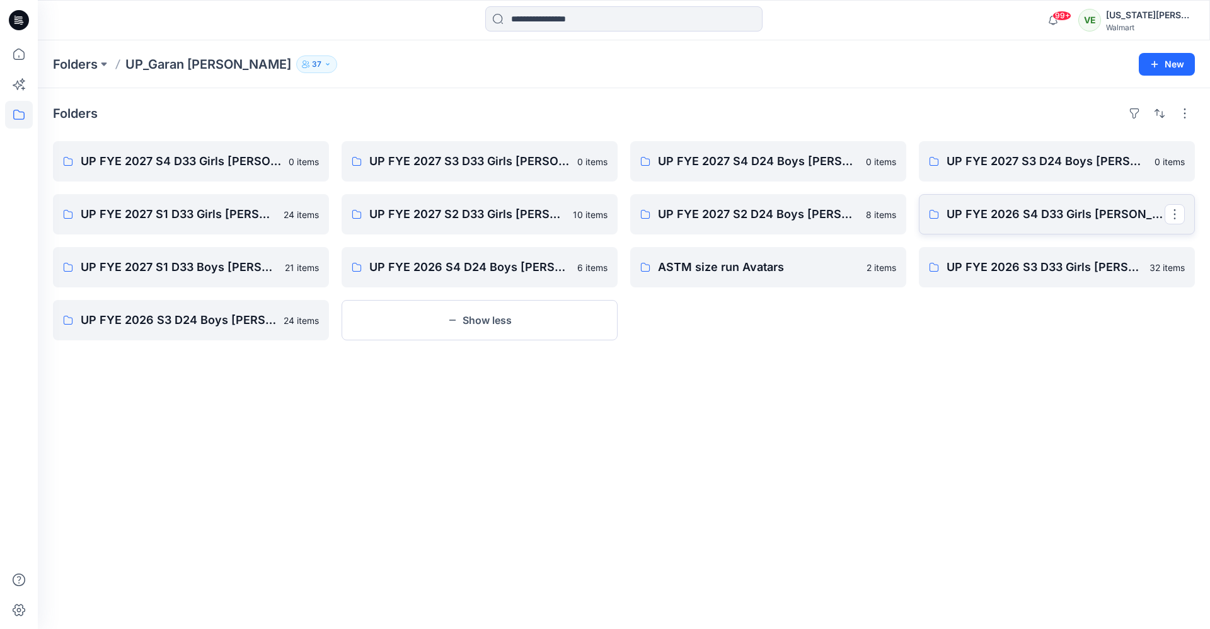
click at [1058, 223] on link "UP FYE 2026 S4 D33 Girls Littles" at bounding box center [1057, 214] width 276 height 40
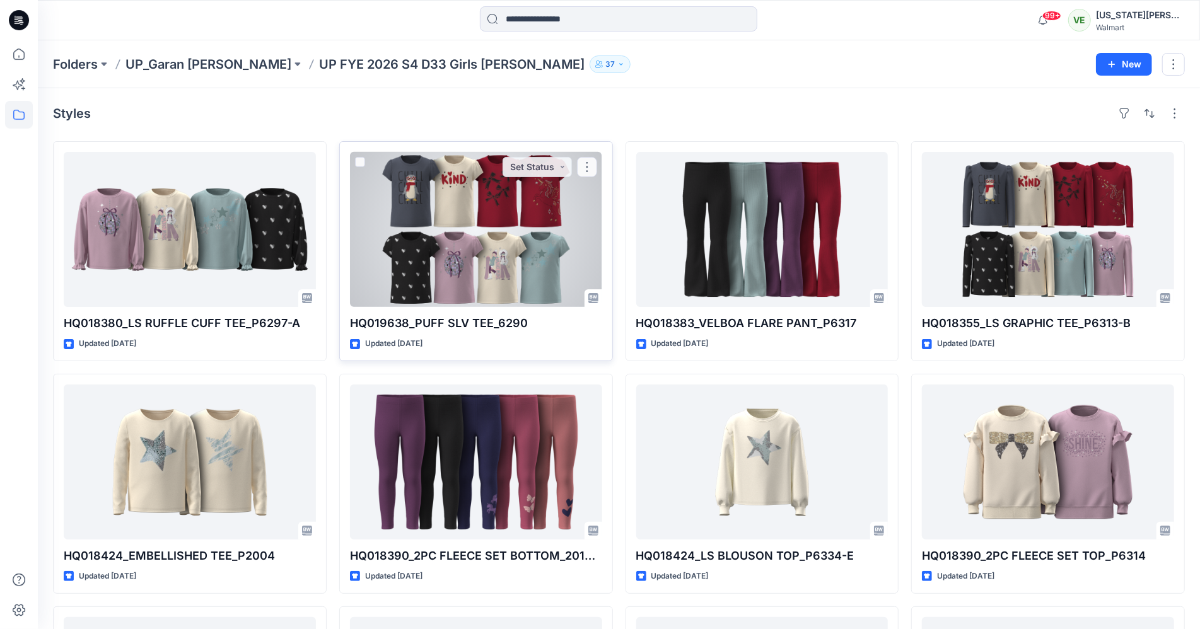
click at [436, 265] on div at bounding box center [476, 229] width 252 height 155
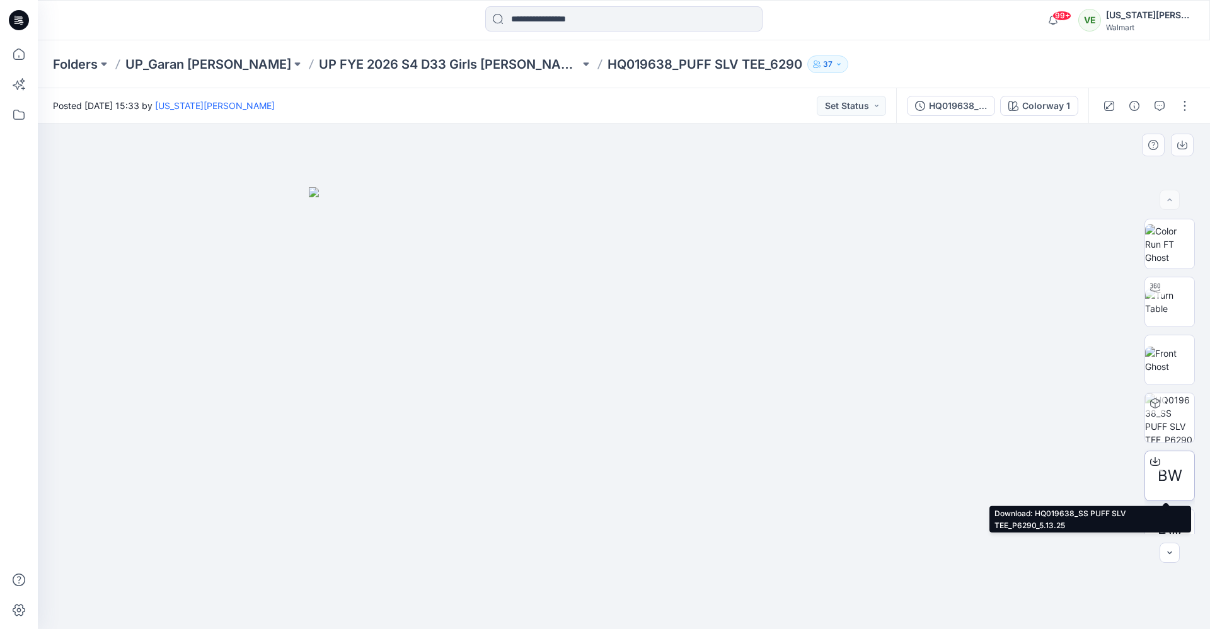
click at [1153, 461] on icon at bounding box center [1155, 461] width 10 height 10
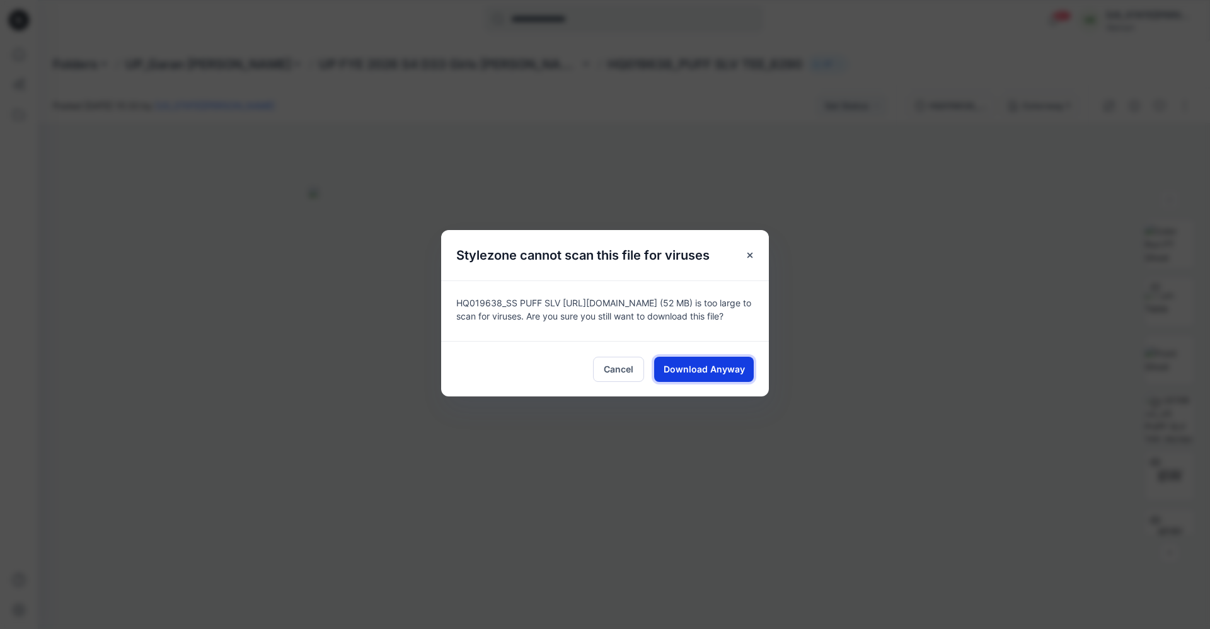
click at [742, 363] on span "Download Anyway" at bounding box center [704, 368] width 81 height 13
